Goal: Task Accomplishment & Management: Manage account settings

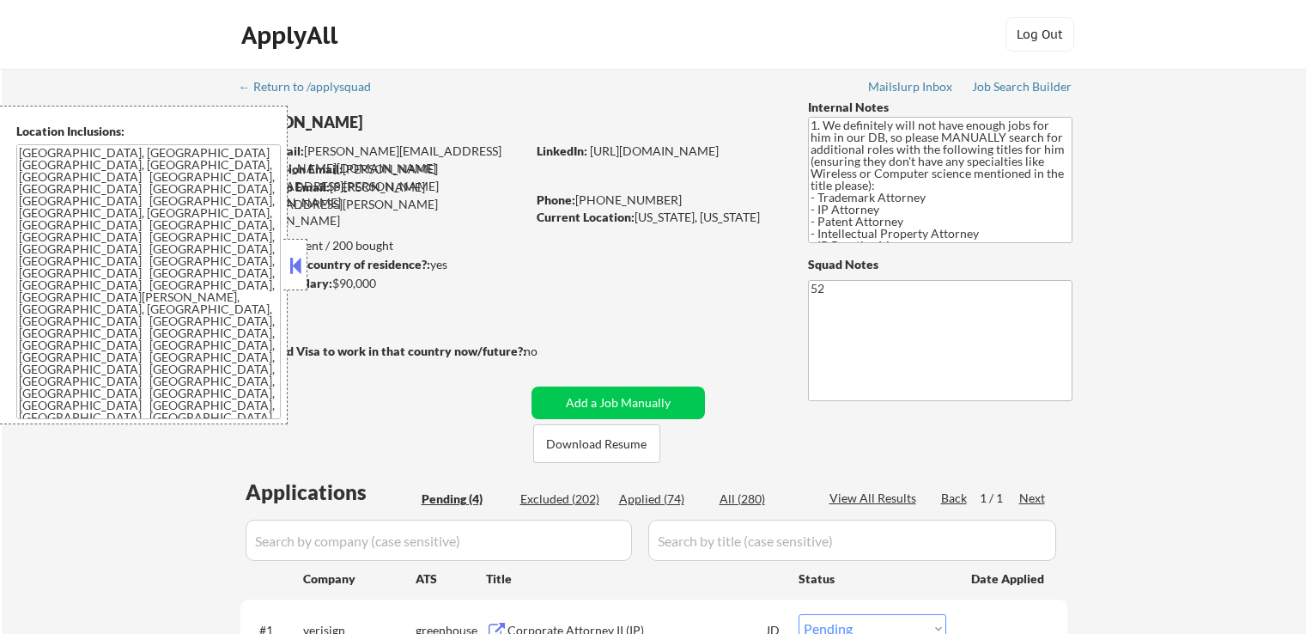
select select ""pending""
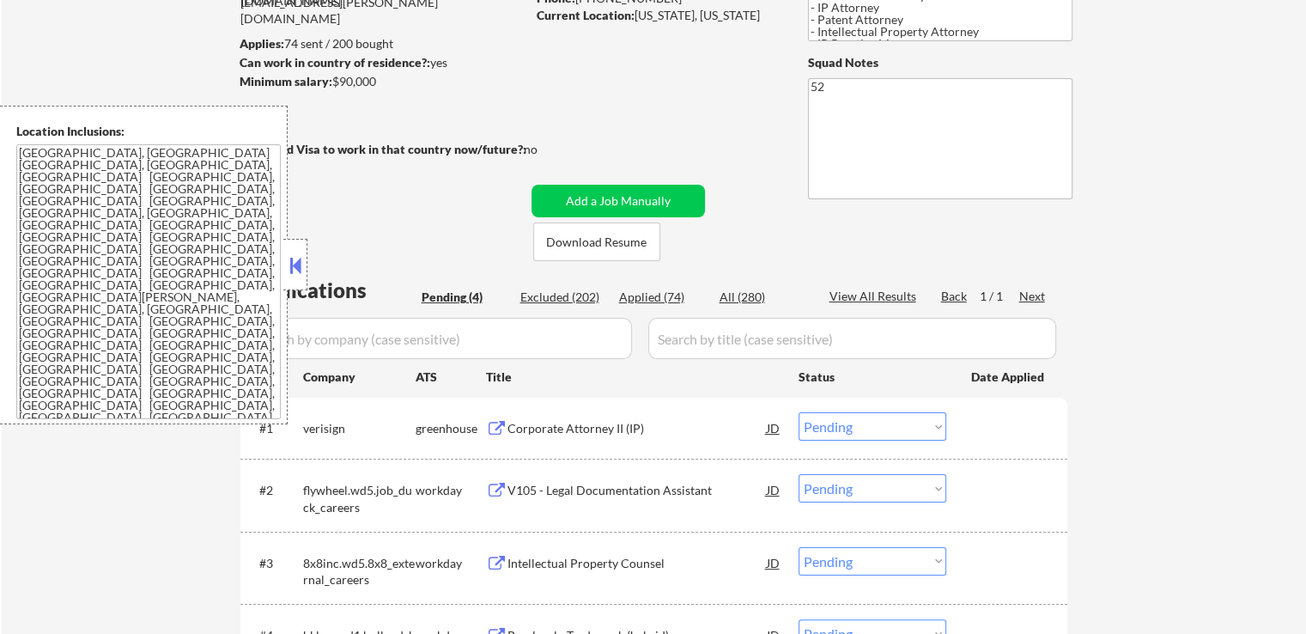
scroll to position [343, 0]
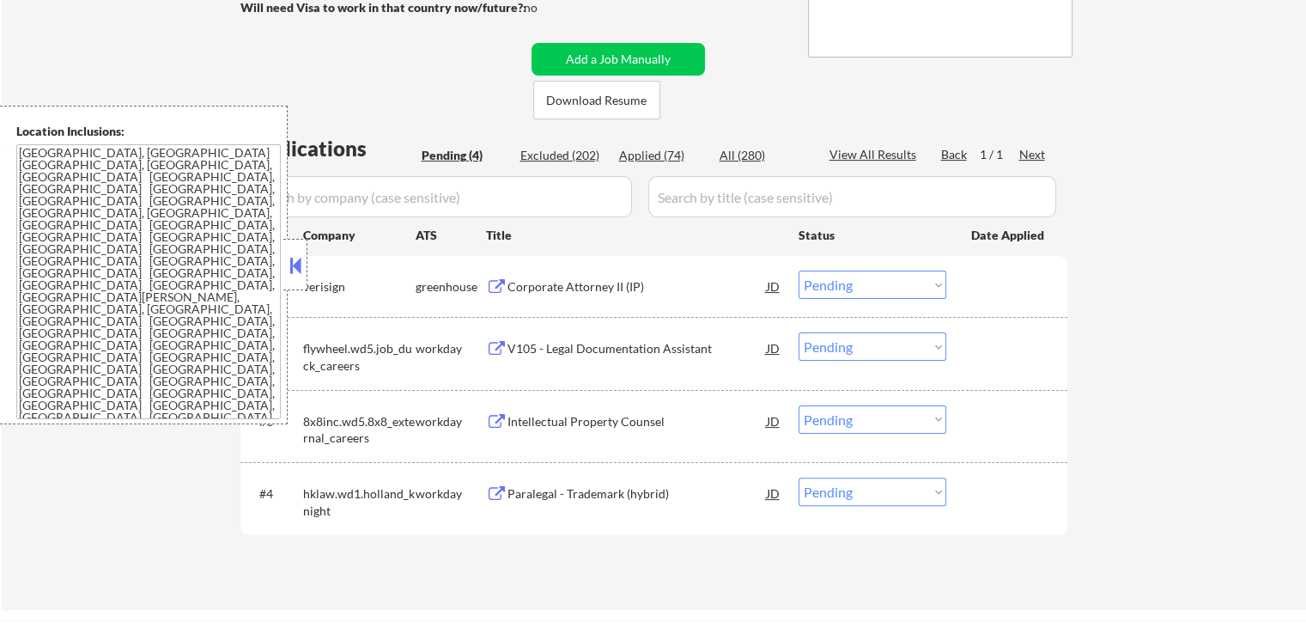
click at [524, 279] on div "Corporate Attorney II (IP)" at bounding box center [636, 286] width 259 height 17
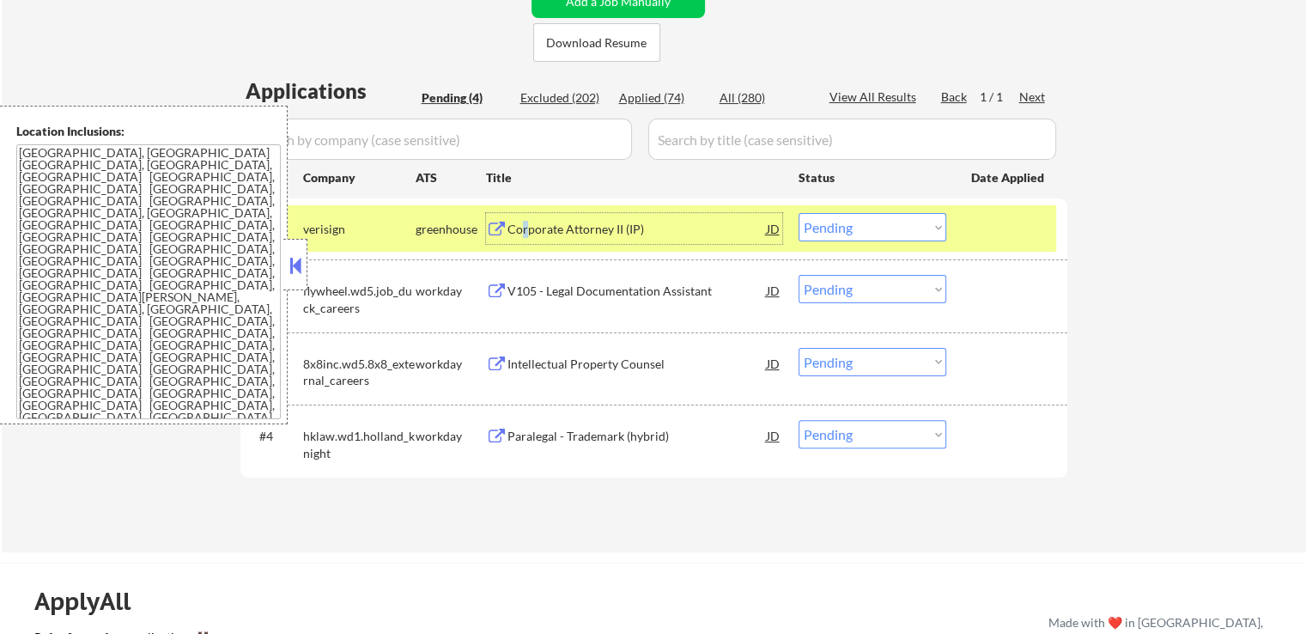
scroll to position [429, 0]
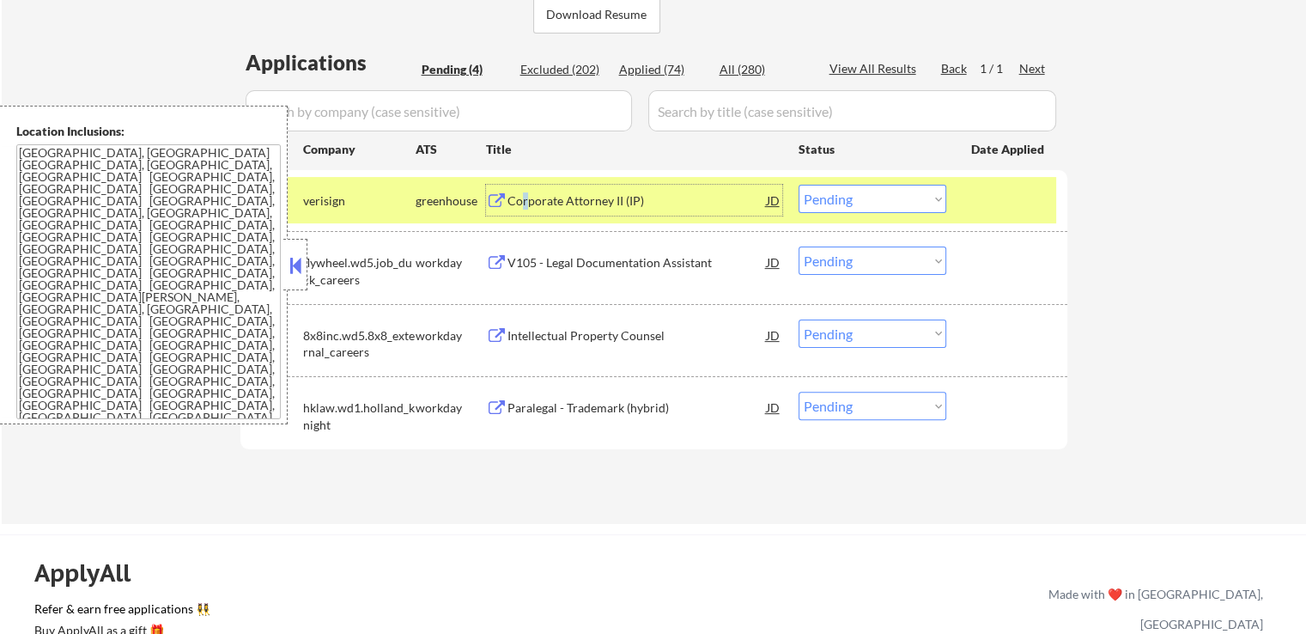
click at [838, 196] on select "Choose an option... Pending Applied Excluded (Questions) Excluded (Expired) Exc…" at bounding box center [872, 199] width 148 height 28
click at [798, 185] on select "Choose an option... Pending Applied Excluded (Questions) Excluded (Expired) Exc…" at bounding box center [872, 199] width 148 height 28
select select ""pending""
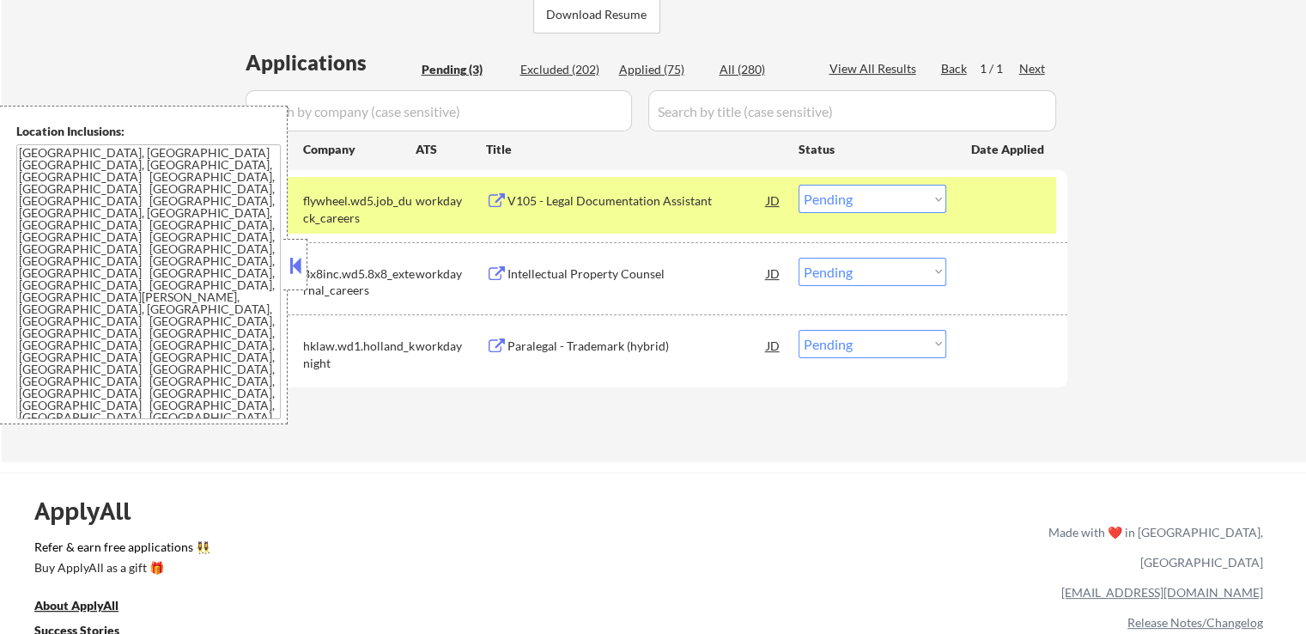
click at [569, 199] on div "V105 - Legal Documentation Assistant" at bounding box center [636, 200] width 259 height 17
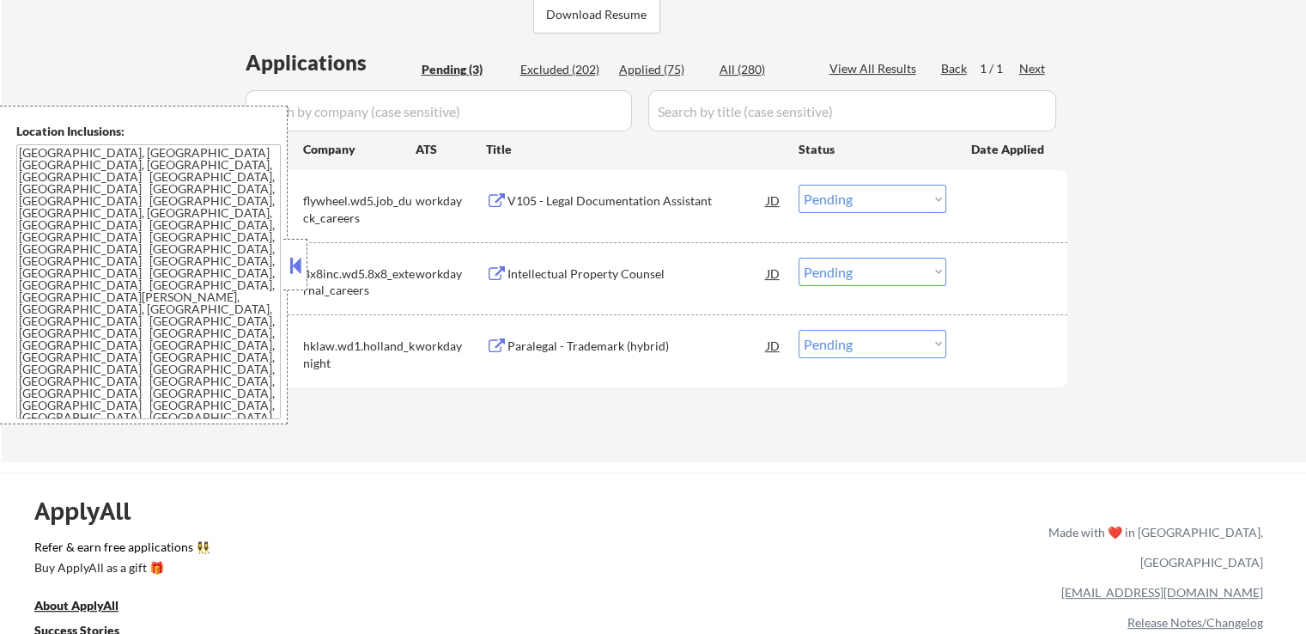
click at [556, 266] on div "Intellectual Property Counsel" at bounding box center [636, 273] width 259 height 17
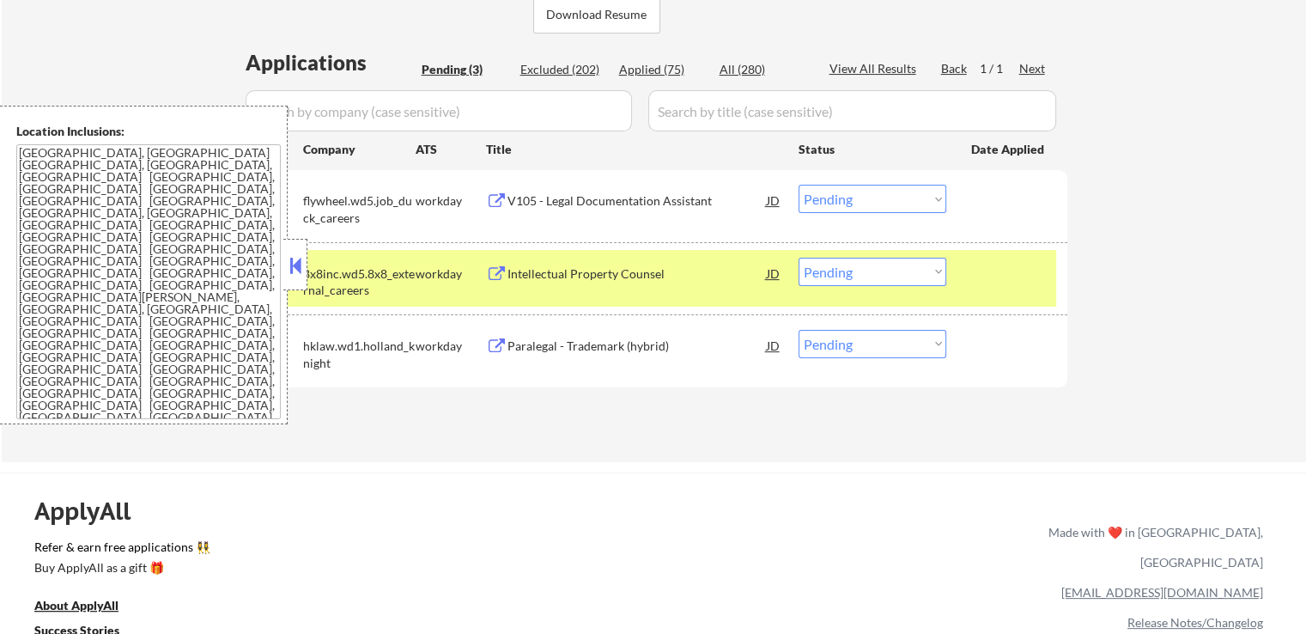
click at [556, 358] on div "Paralegal - Trademark (hybrid)" at bounding box center [636, 345] width 259 height 31
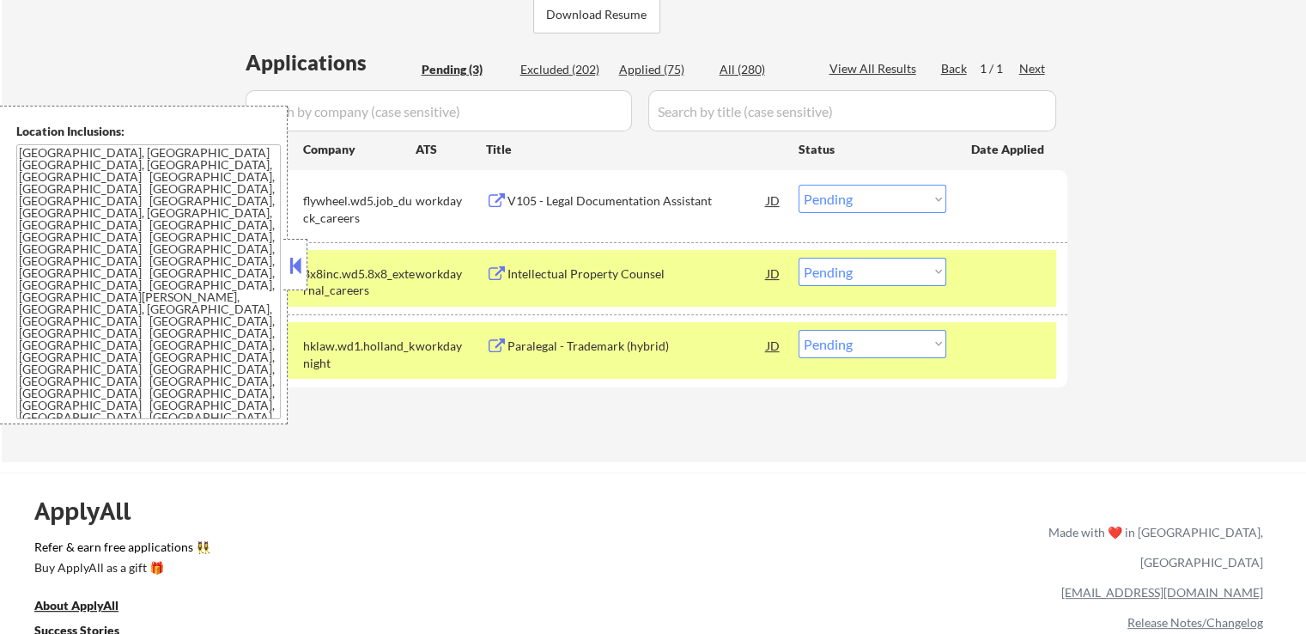
click at [865, 264] on select "Choose an option... Pending Applied Excluded (Questions) Excluded (Expired) Exc…" at bounding box center [872, 272] width 148 height 28
click at [798, 258] on select "Choose an option... Pending Applied Excluded (Questions) Excluded (Expired) Exc…" at bounding box center [872, 272] width 148 height 28
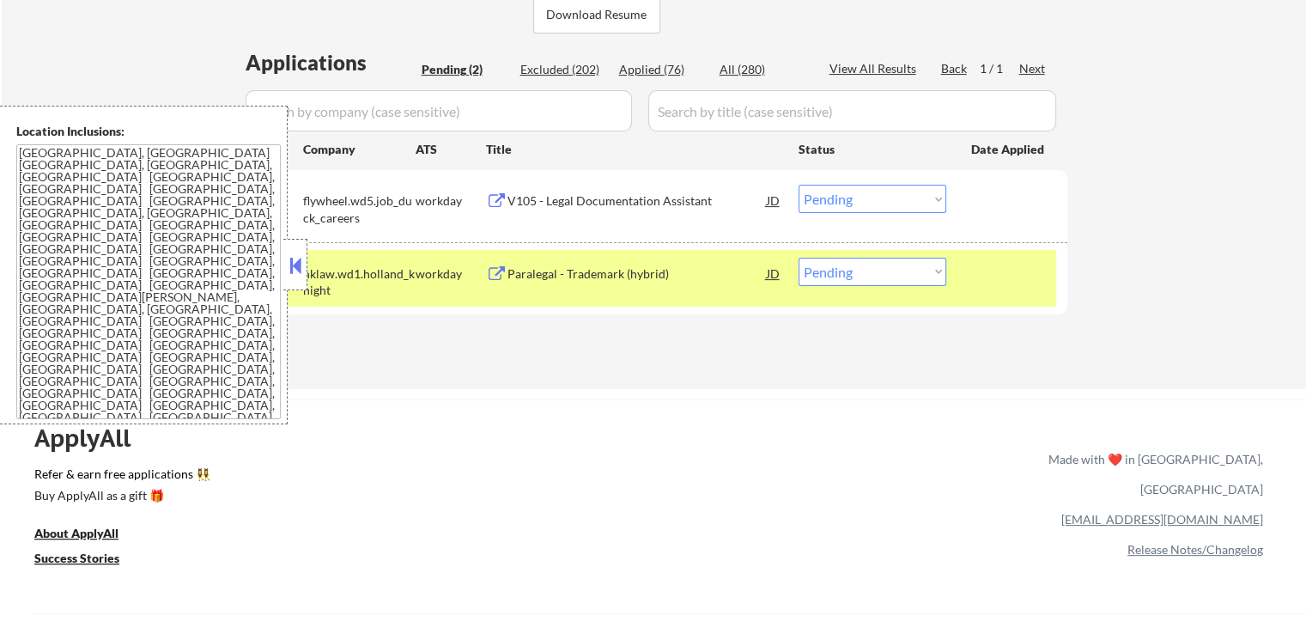
scroll to position [515, 0]
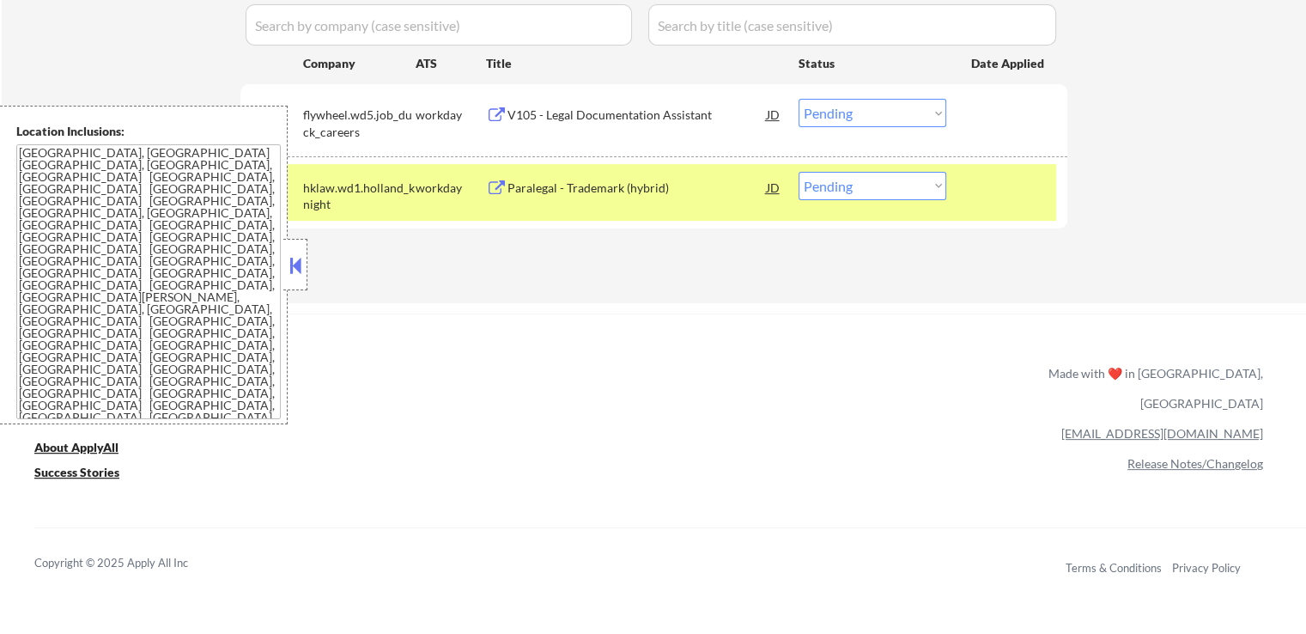
click at [855, 187] on select "Choose an option... Pending Applied Excluded (Questions) Excluded (Expired) Exc…" at bounding box center [872, 186] width 148 height 28
select select ""applied""
click at [798, 172] on select "Choose an option... Pending Applied Excluded (Questions) Excluded (Expired) Exc…" at bounding box center [872, 186] width 148 height 28
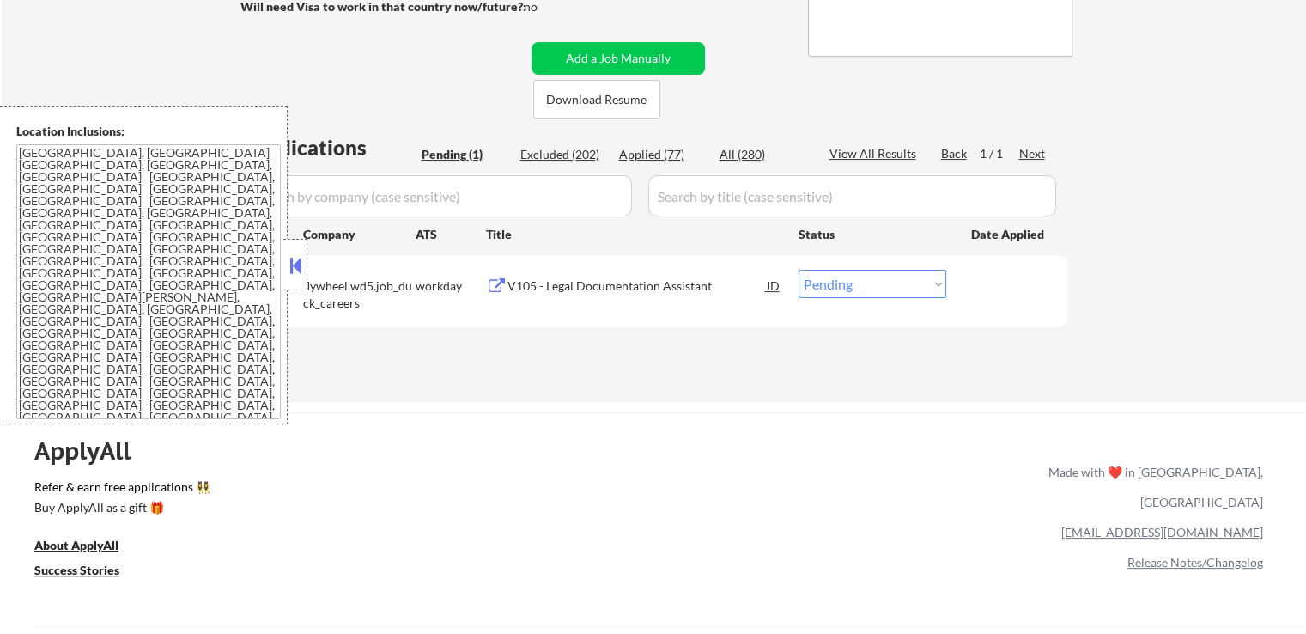
scroll to position [343, 0]
click at [666, 155] on div "Applied (77)" at bounding box center [662, 155] width 86 height 17
select select ""applied""
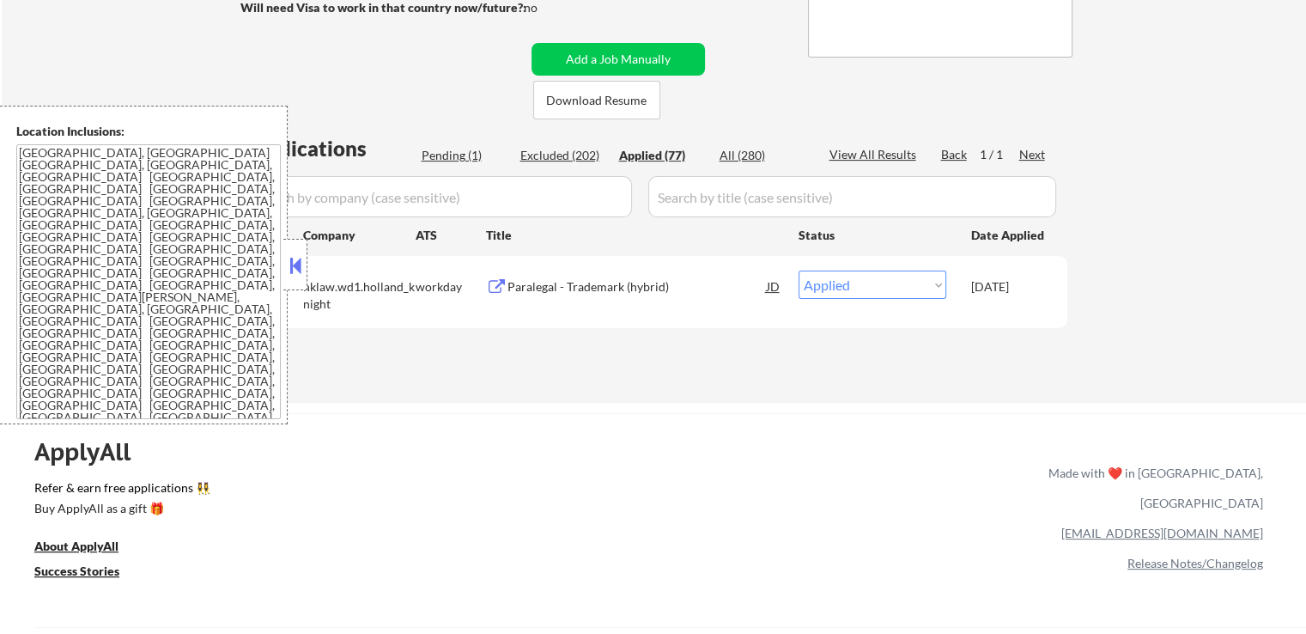
select select ""applied""
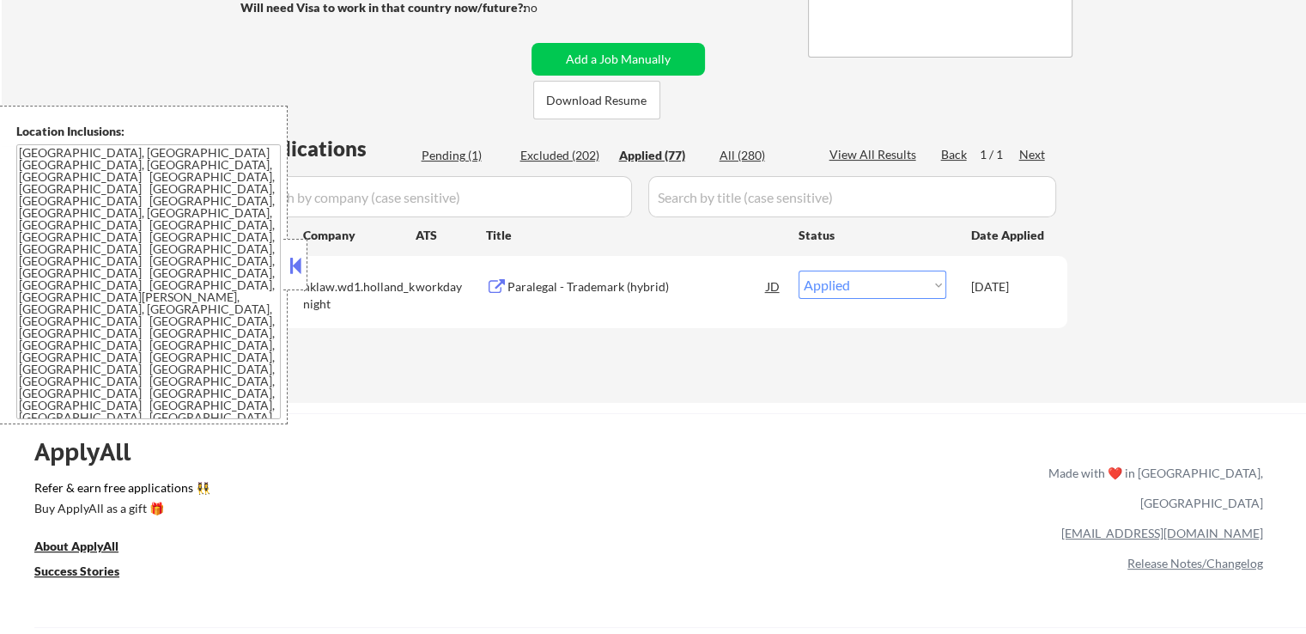
select select ""applied""
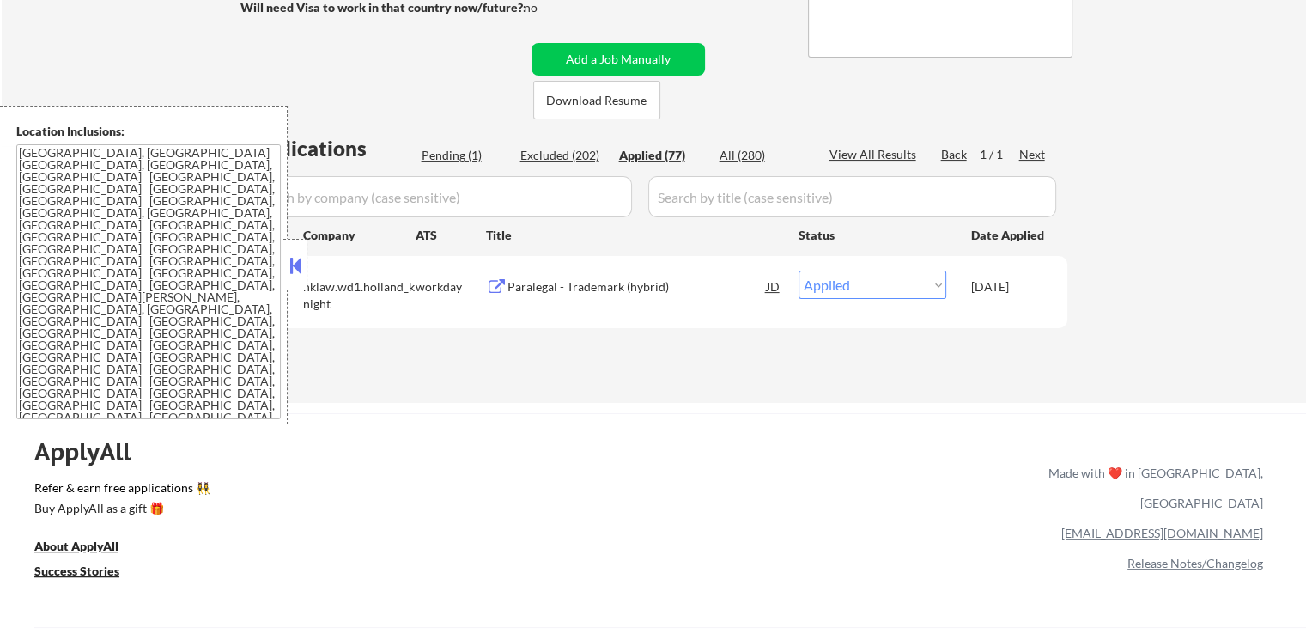
select select ""applied""
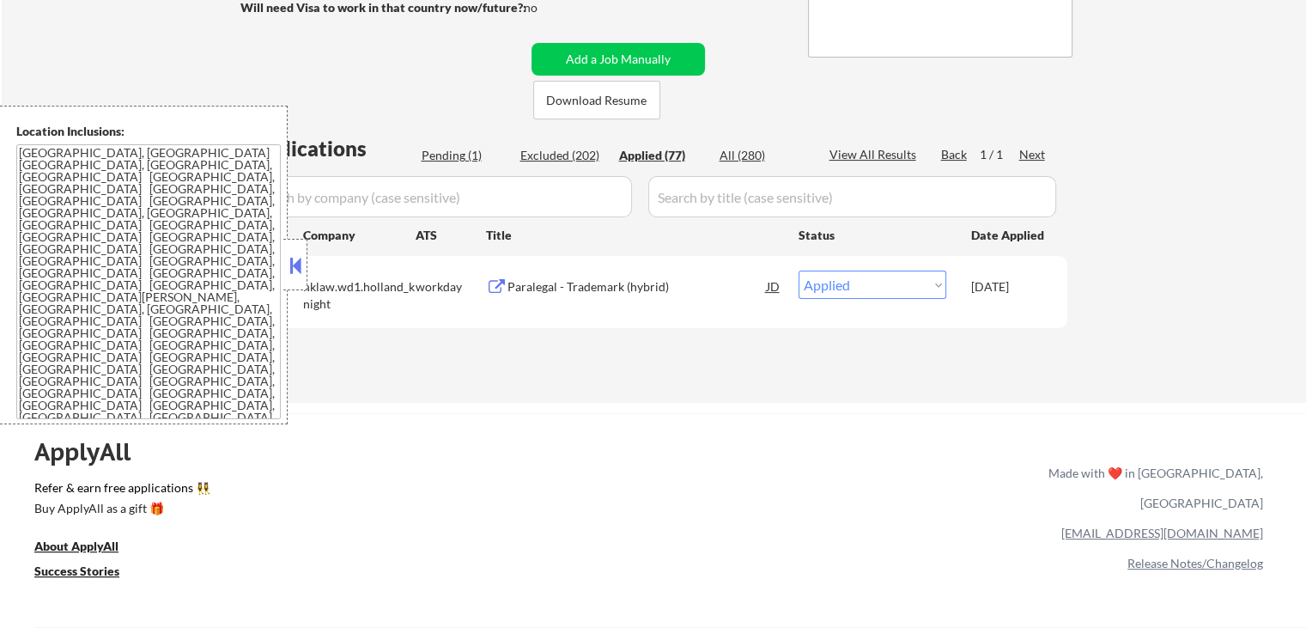
select select ""applied""
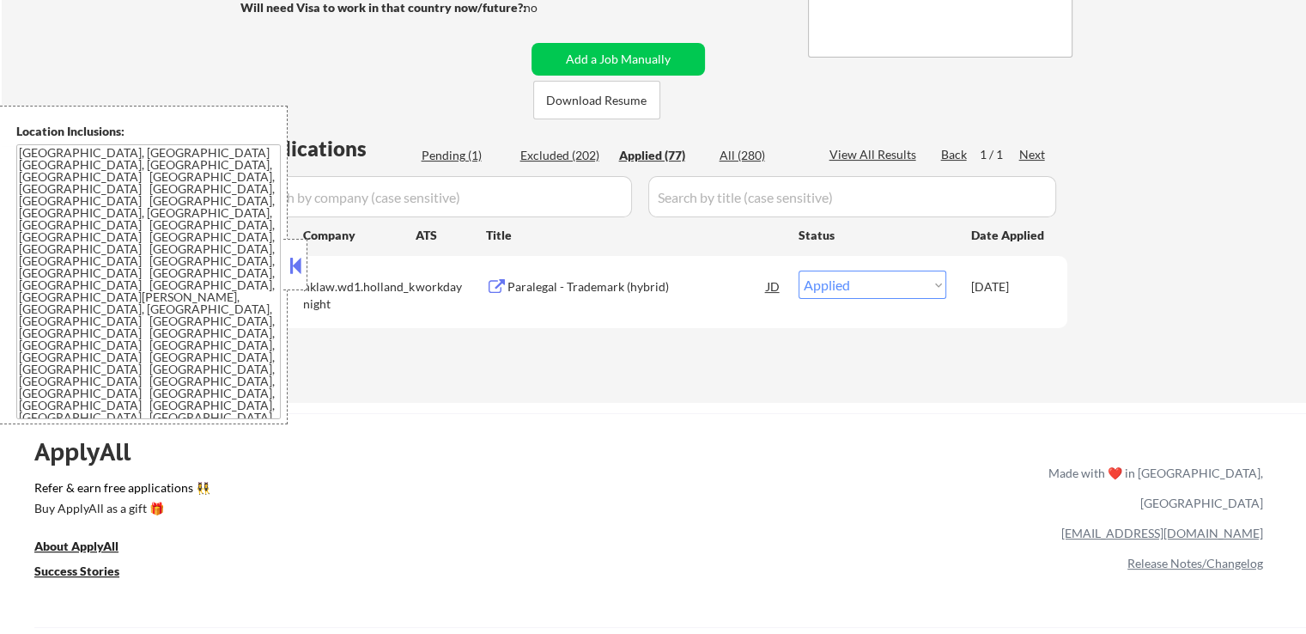
select select ""applied""
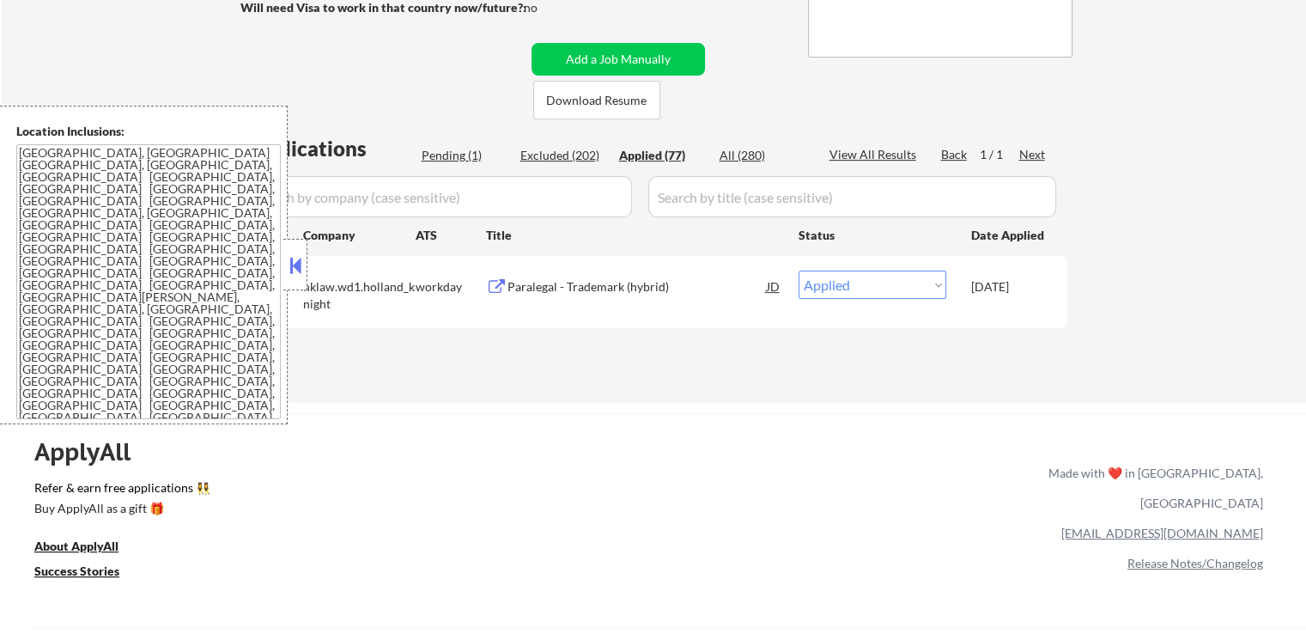
select select ""applied""
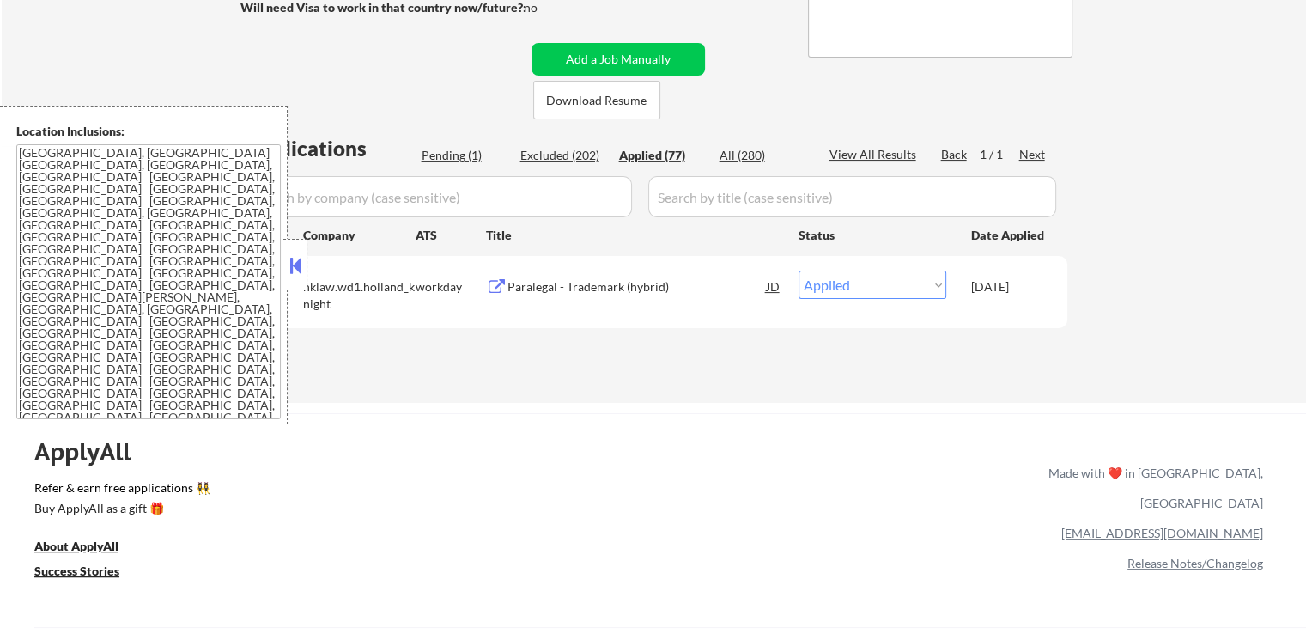
select select ""applied""
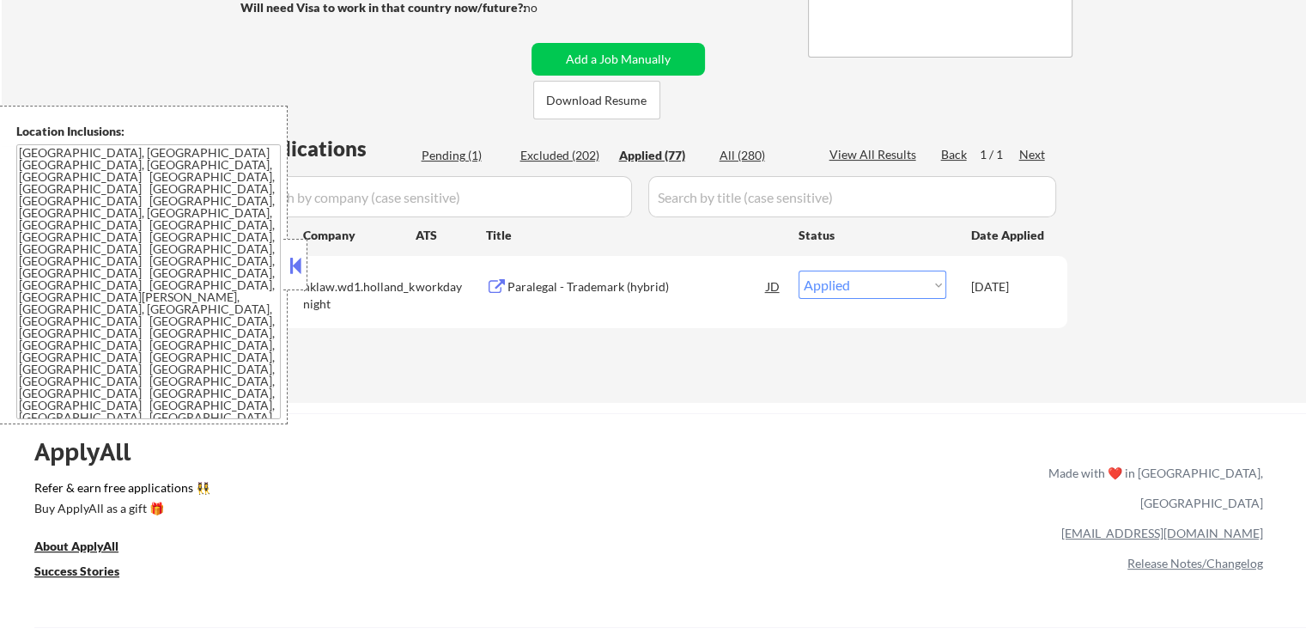
select select ""applied""
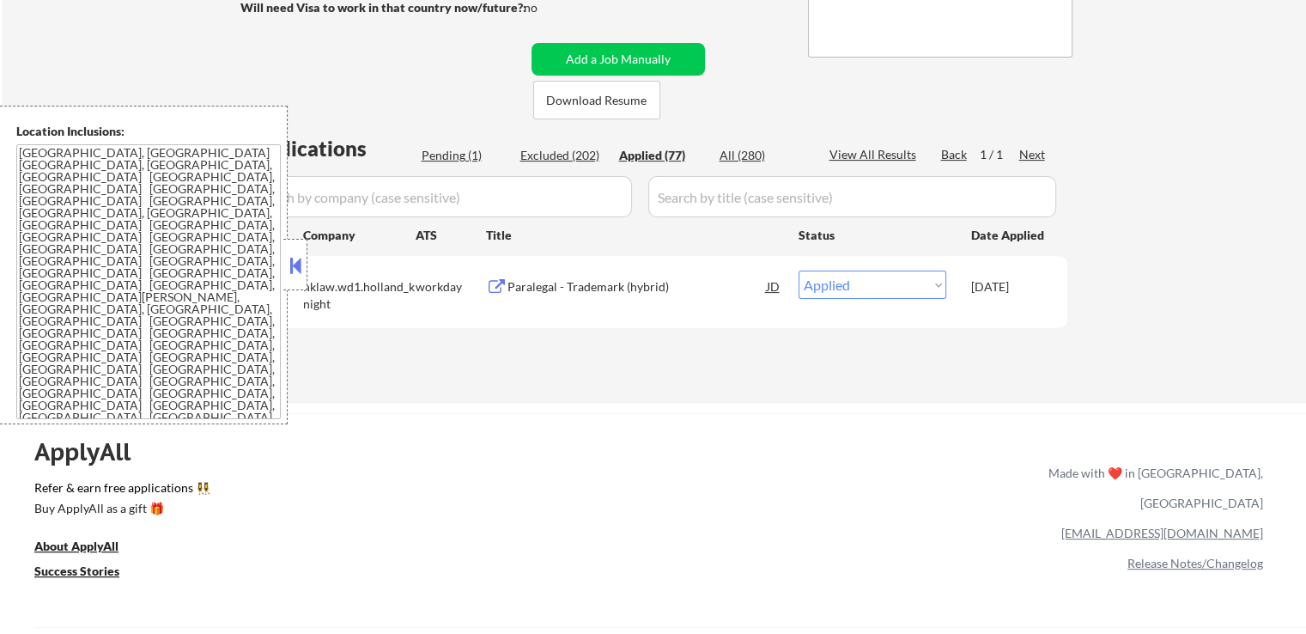
select select ""applied""
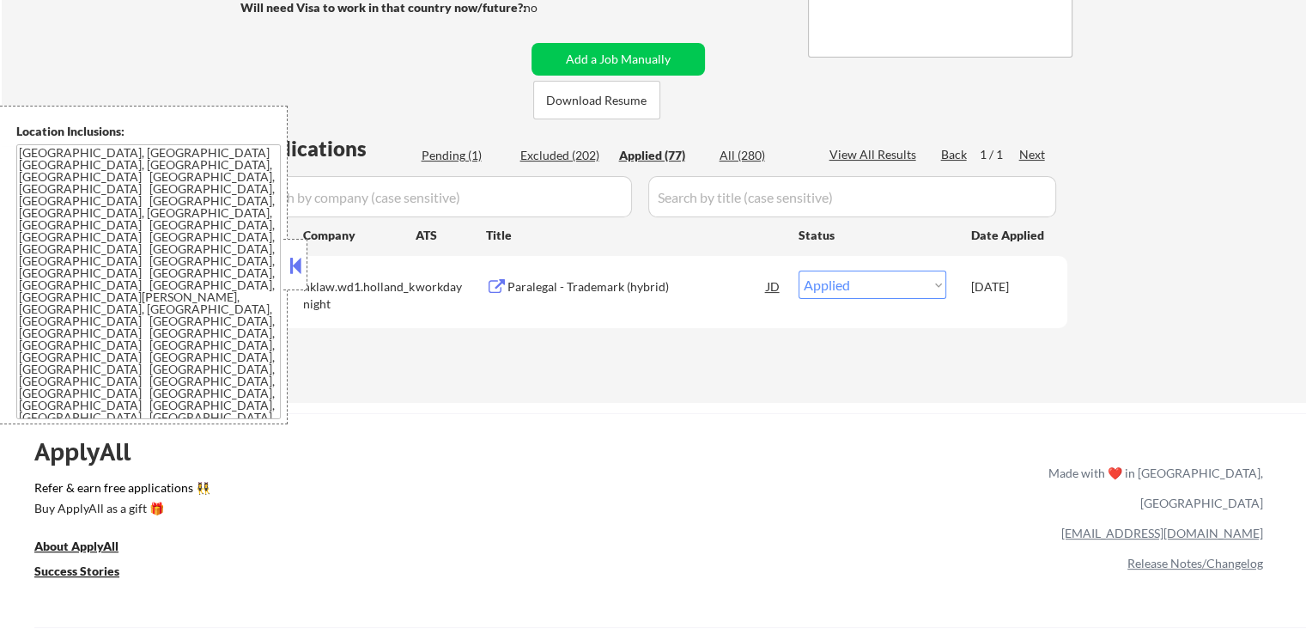
select select ""applied""
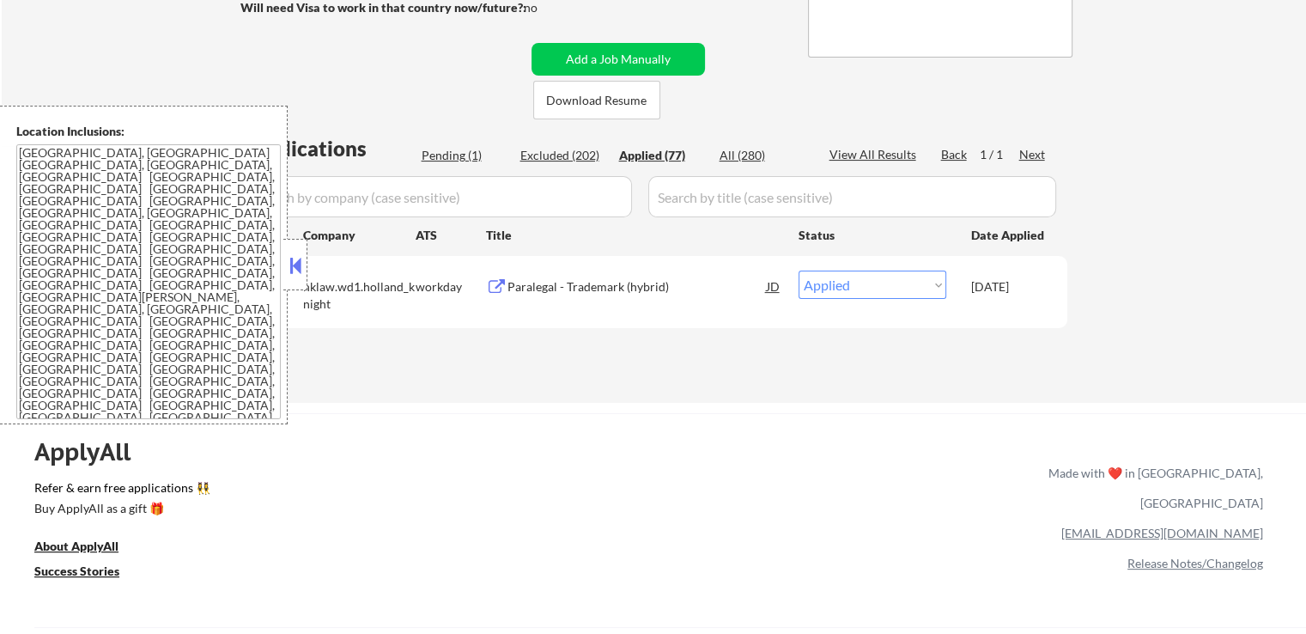
select select ""applied""
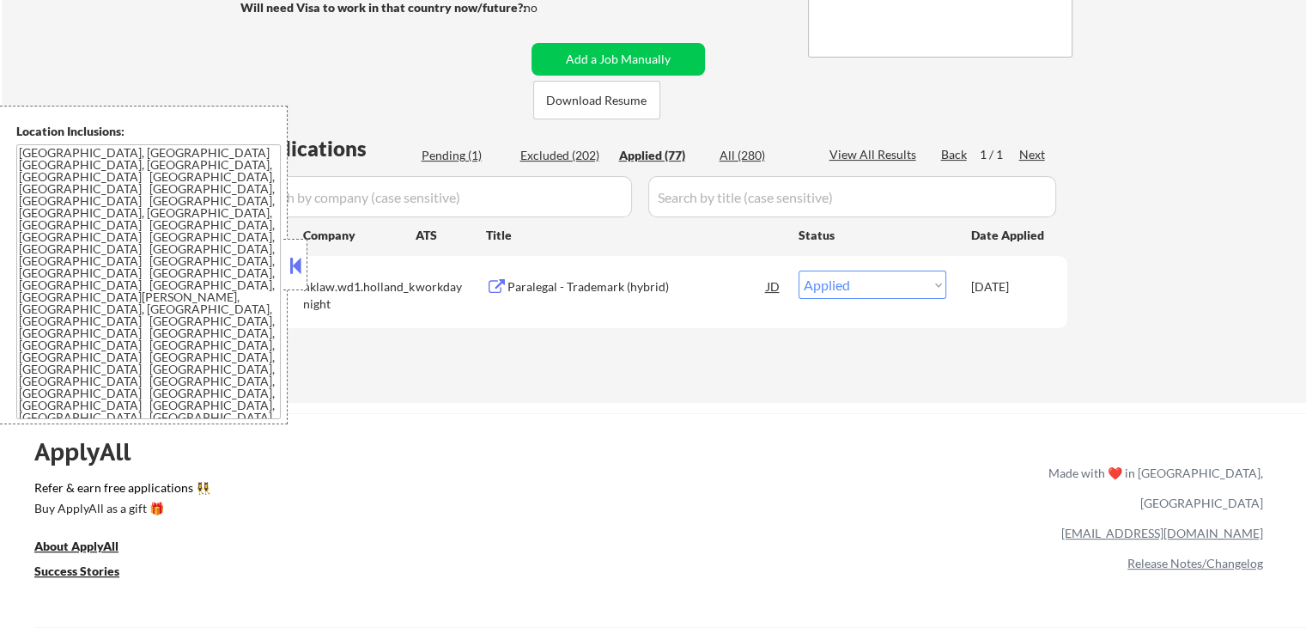
select select ""applied""
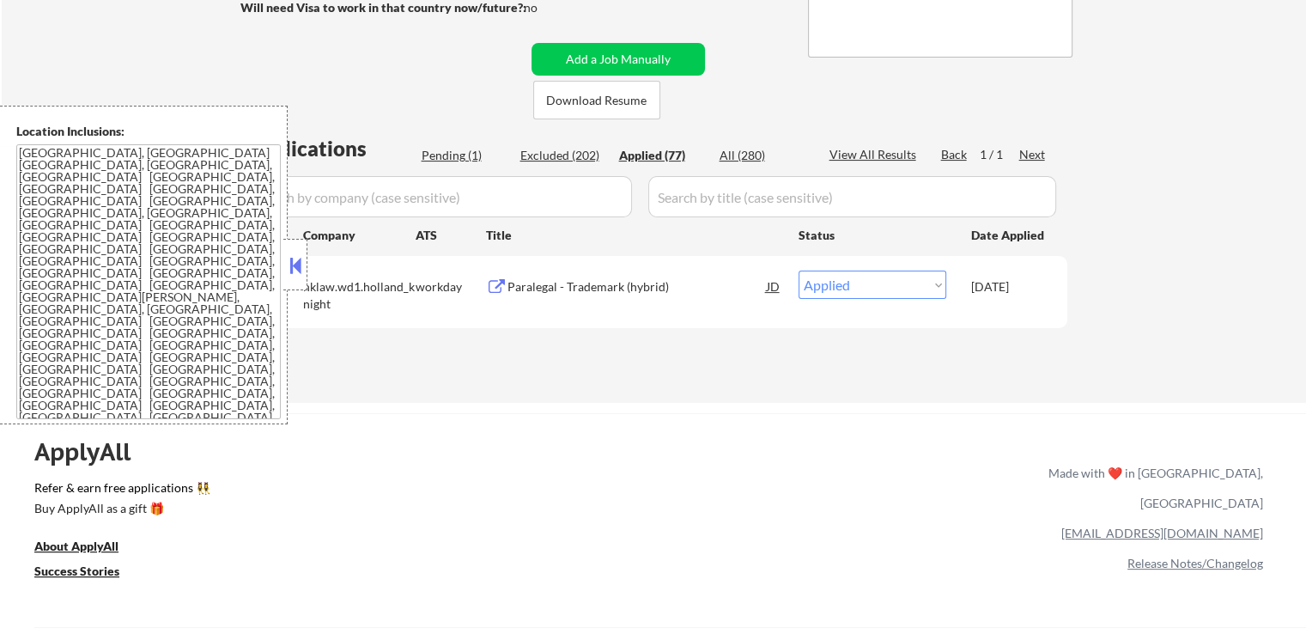
select select ""applied""
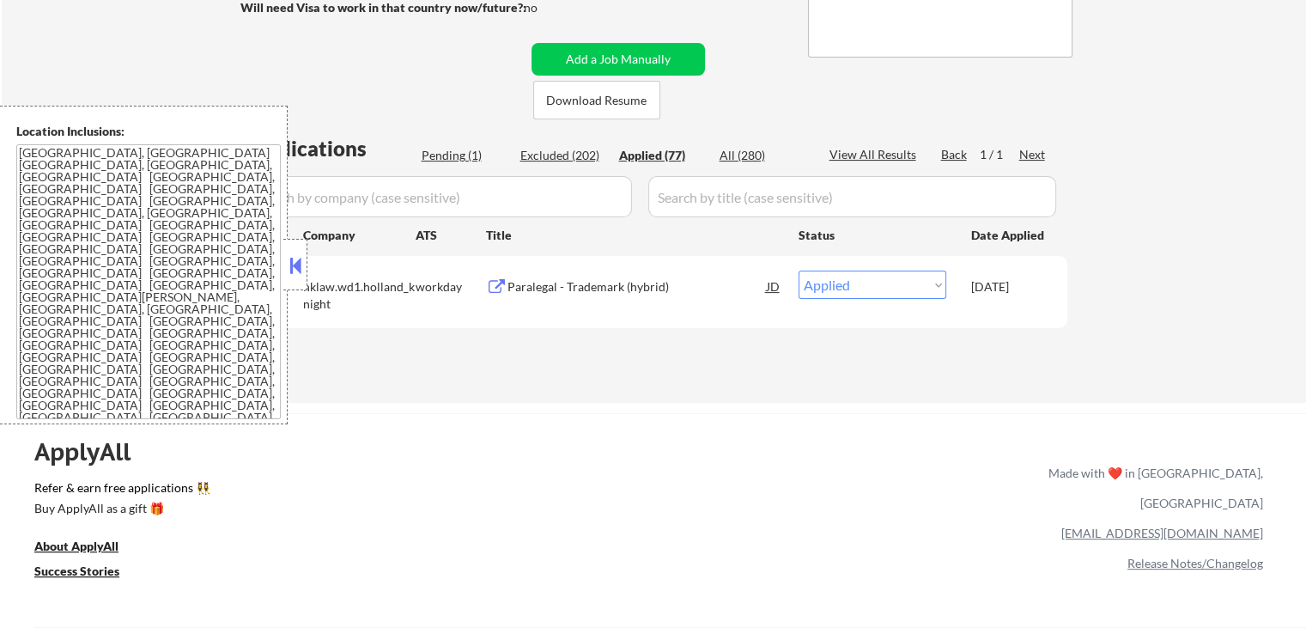
select select ""applied""
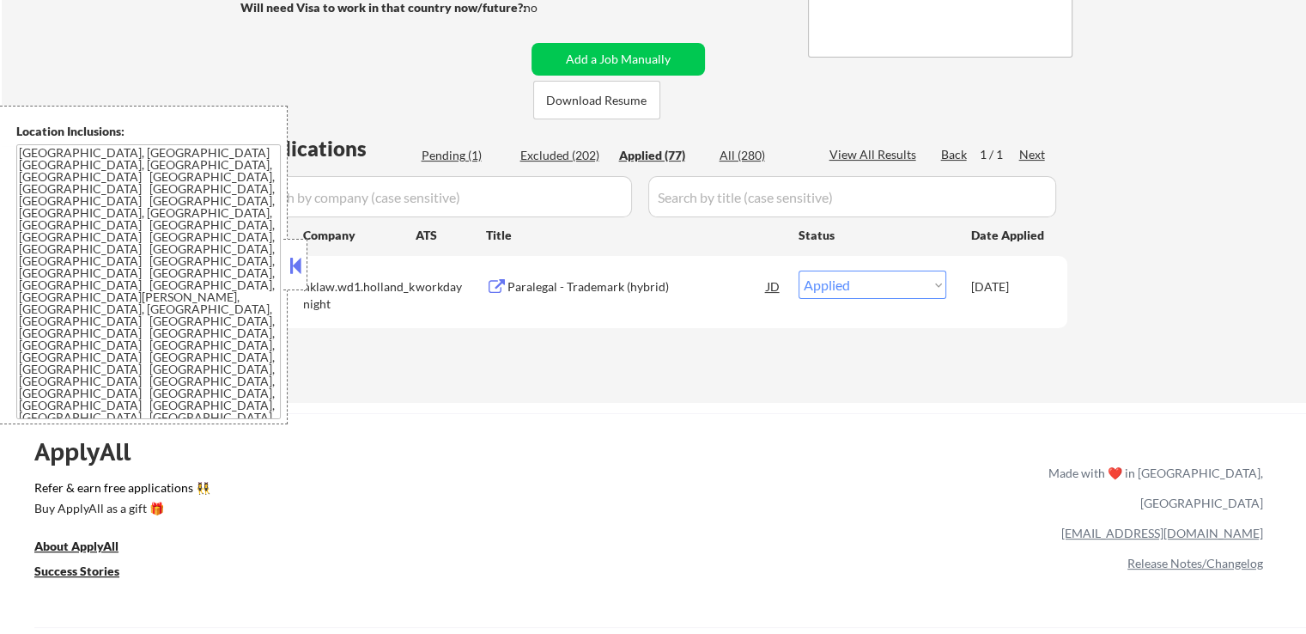
select select ""applied""
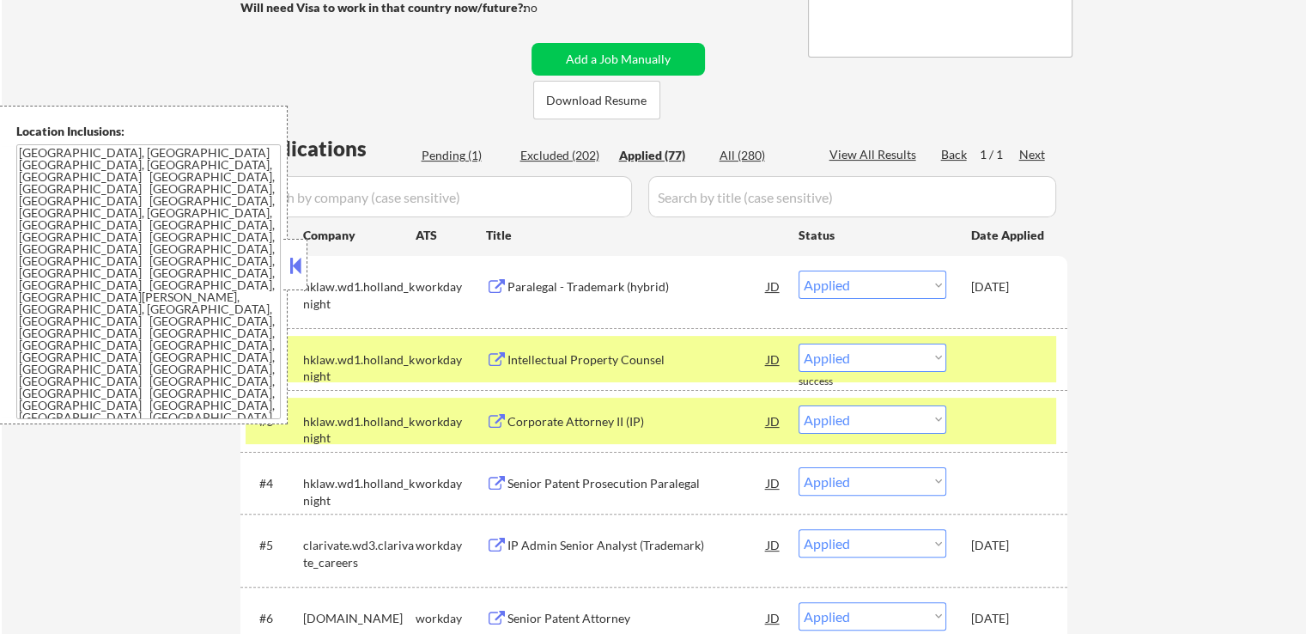
scroll to position [429, 0]
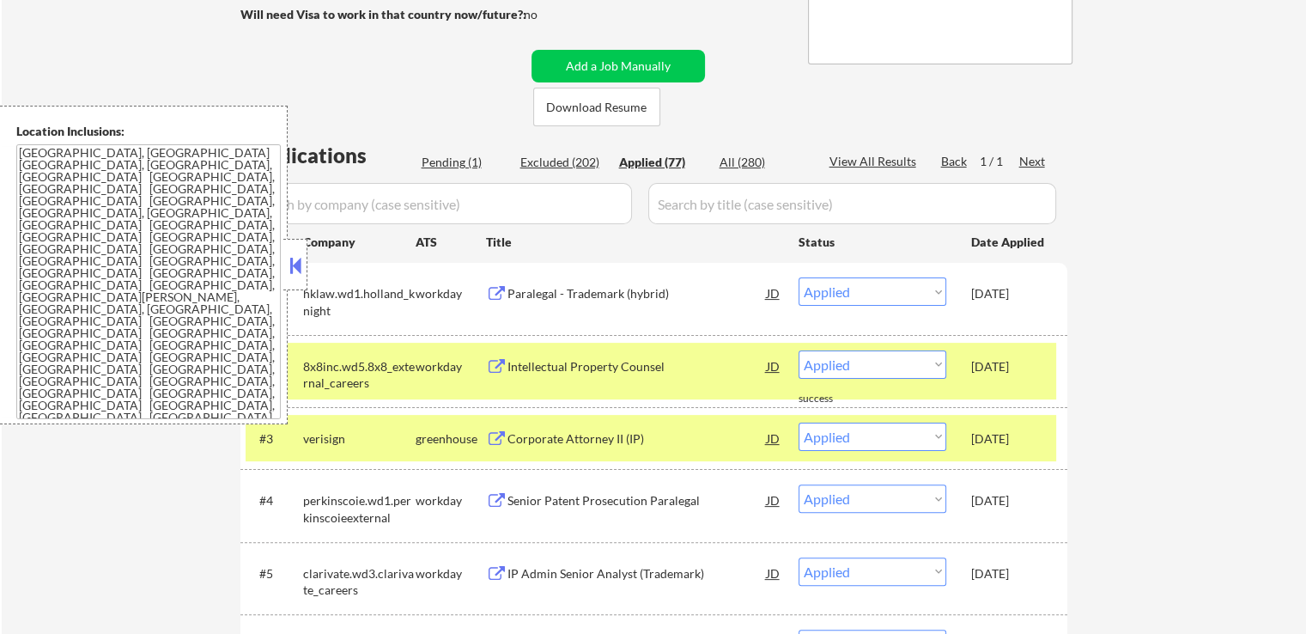
scroll to position [343, 0]
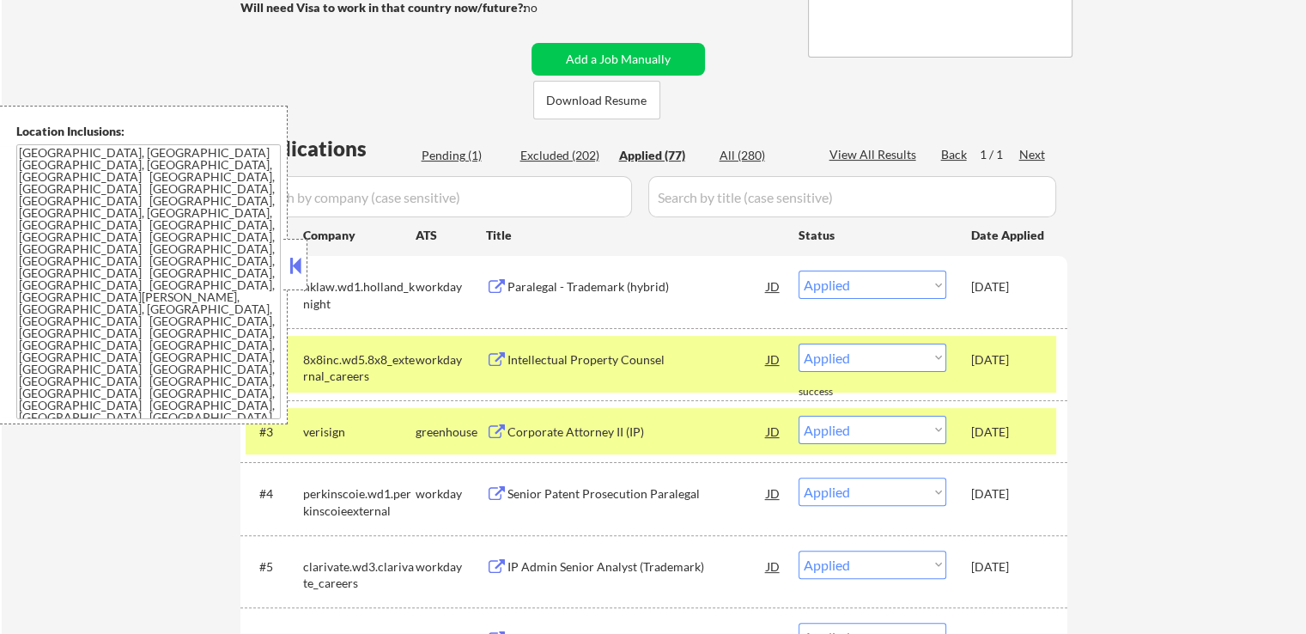
click at [460, 160] on div "Pending (1)" at bounding box center [465, 155] width 86 height 17
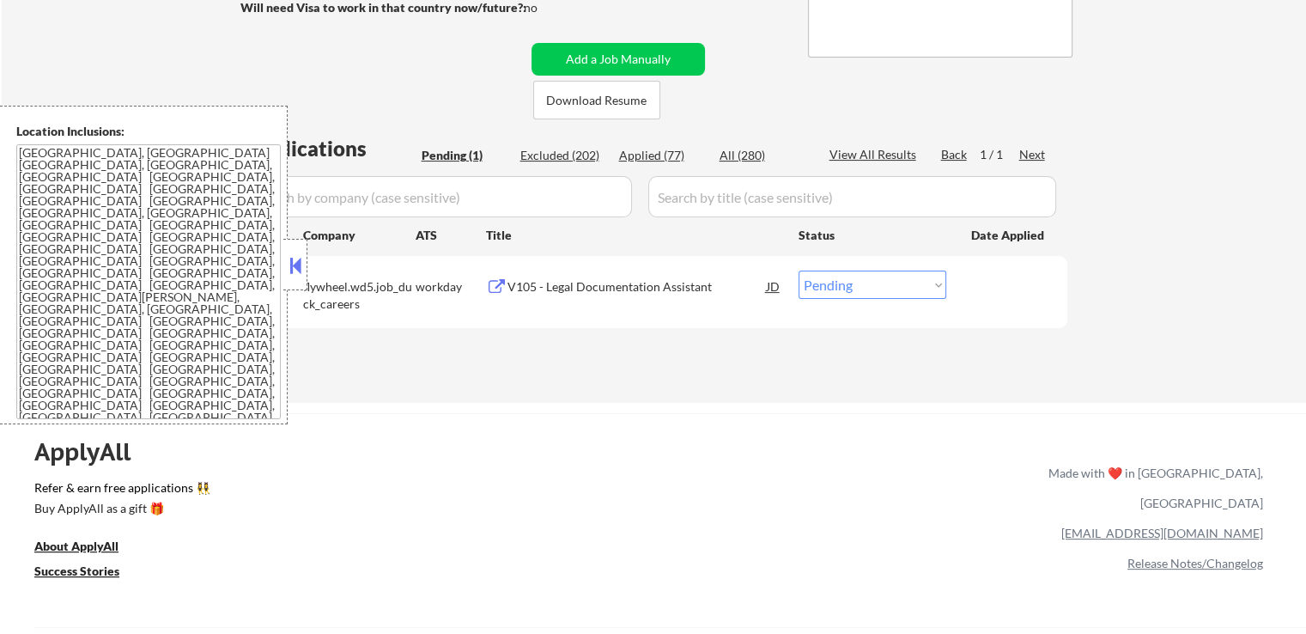
click at [294, 256] on button at bounding box center [295, 265] width 19 height 26
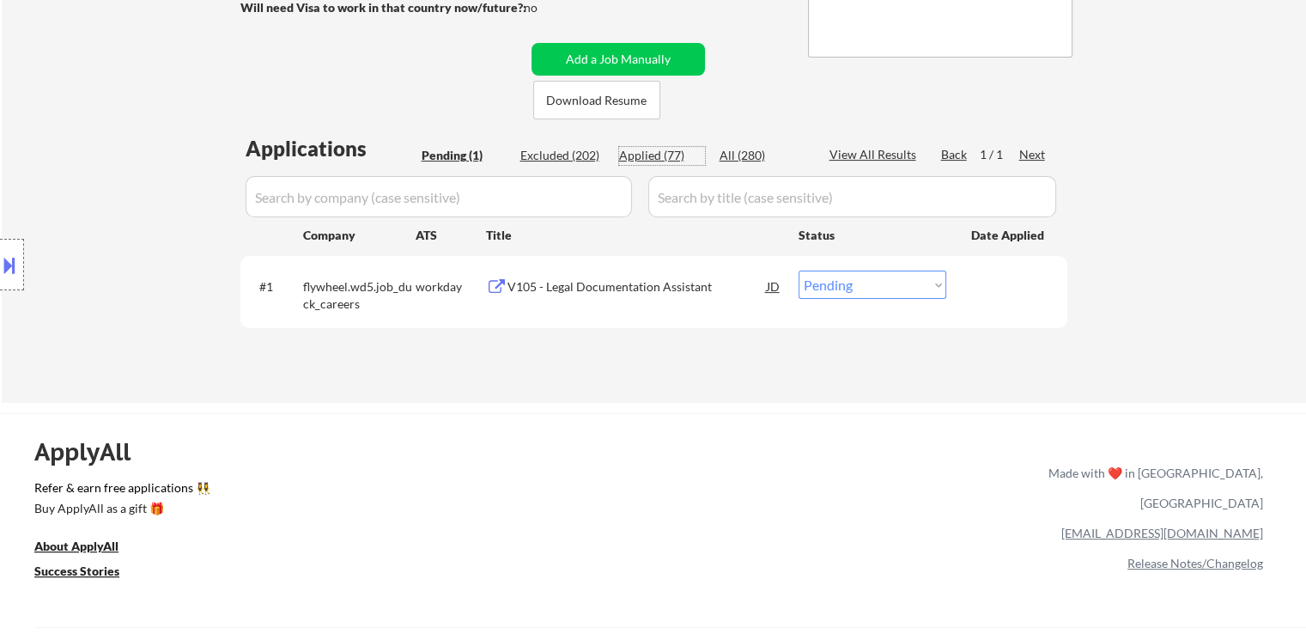
click at [668, 158] on div "Applied (77)" at bounding box center [662, 155] width 86 height 17
select select ""applied""
